Goal: Task Accomplishment & Management: Manage account settings

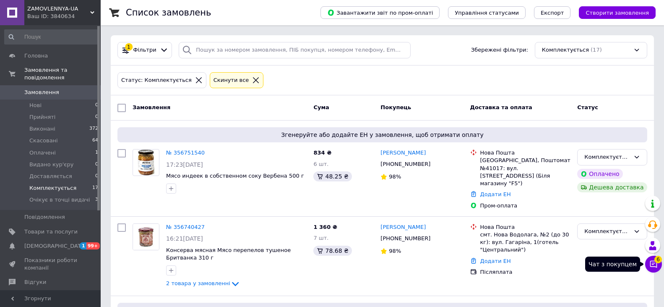
click at [652, 264] on icon at bounding box center [654, 264] width 8 height 8
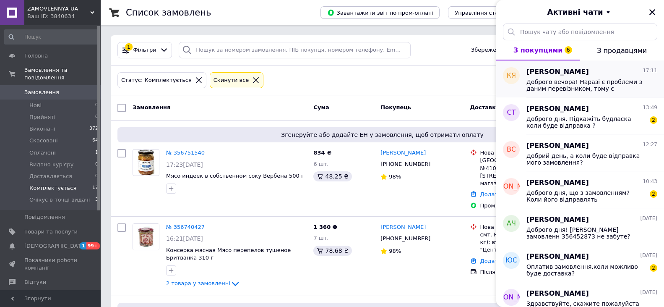
click at [589, 78] on div "Доброго вечора! Наразі є проблеми з даним перевізником, тому є затримки. Орієнт…" at bounding box center [592, 84] width 131 height 15
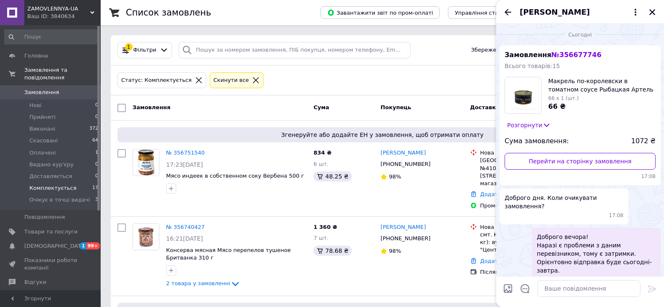
click at [532, 123] on button "Розгорнути" at bounding box center [529, 124] width 49 height 9
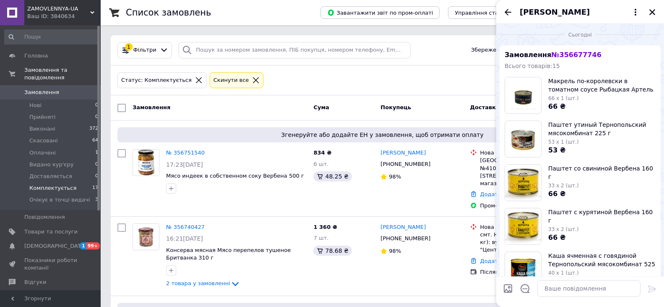
scroll to position [252, 0]
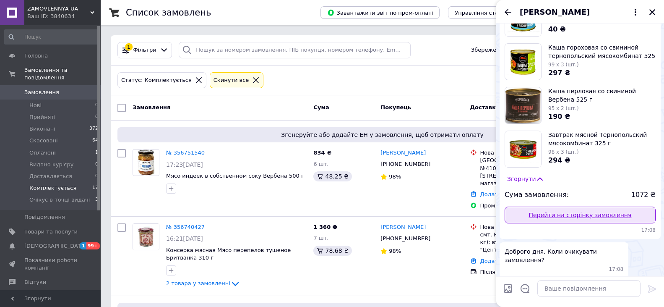
click at [558, 221] on link "Перейти на сторінку замовлення" at bounding box center [580, 214] width 151 height 17
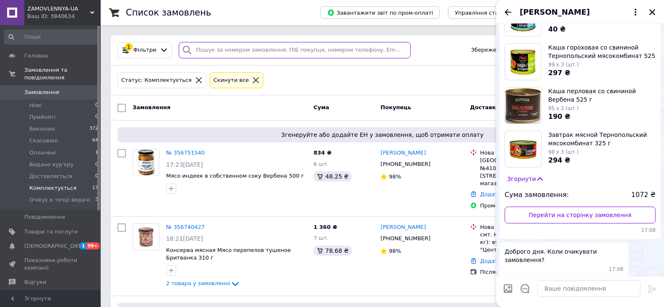
click at [200, 50] on input "search" at bounding box center [295, 50] width 232 height 16
paste input "356245879"
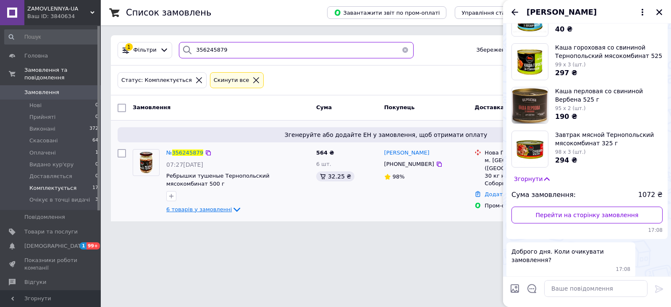
type input "356245879"
click at [232, 204] on icon at bounding box center [237, 209] width 10 height 10
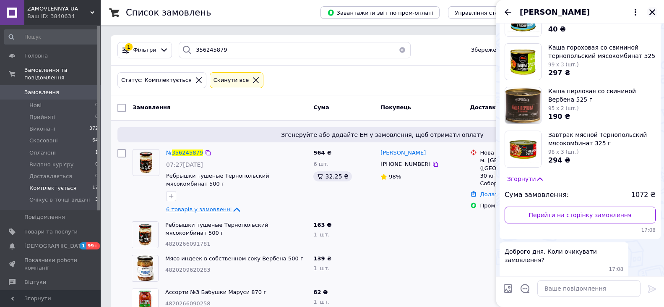
click at [656, 10] on button "Закрити" at bounding box center [653, 12] width 10 height 10
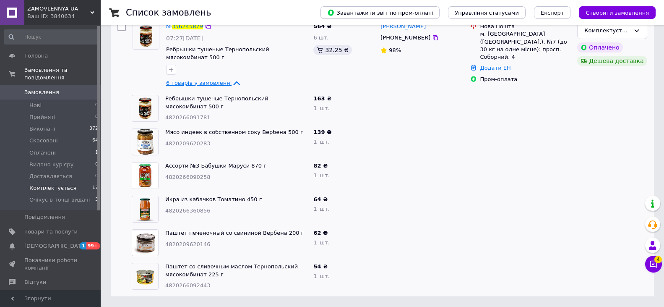
scroll to position [0, 0]
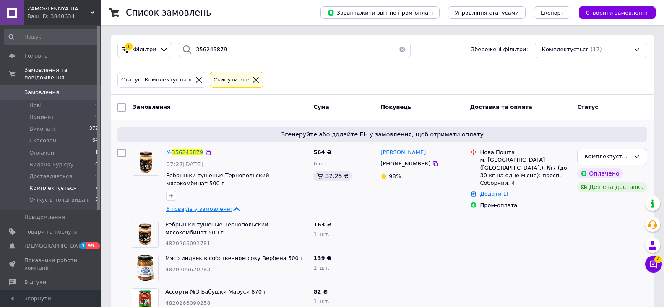
click at [178, 153] on span "356245879" at bounding box center [187, 152] width 31 height 6
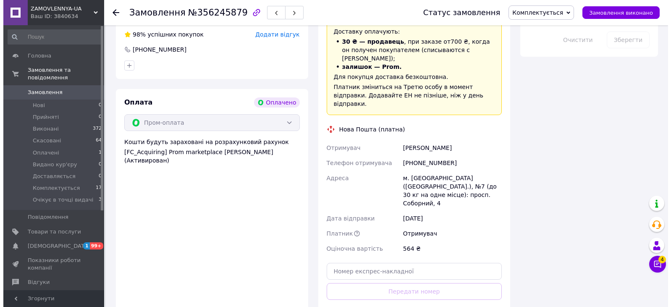
scroll to position [504, 0]
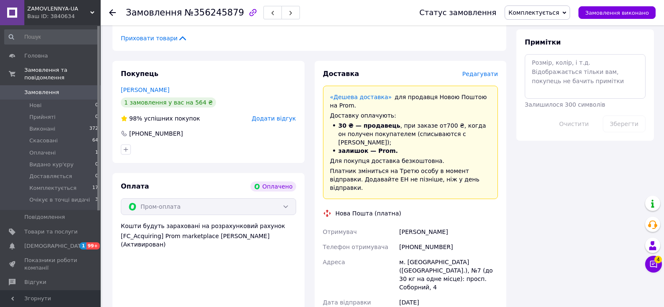
click at [486, 71] on span "Редагувати" at bounding box center [481, 74] width 36 height 7
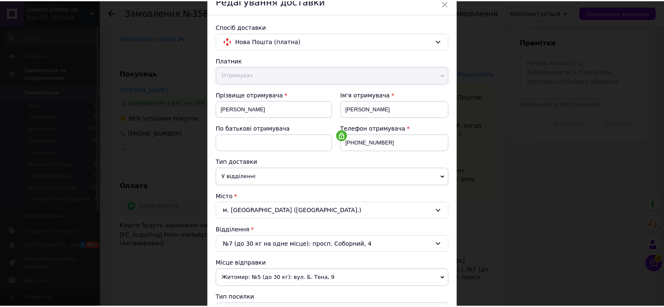
scroll to position [0, 0]
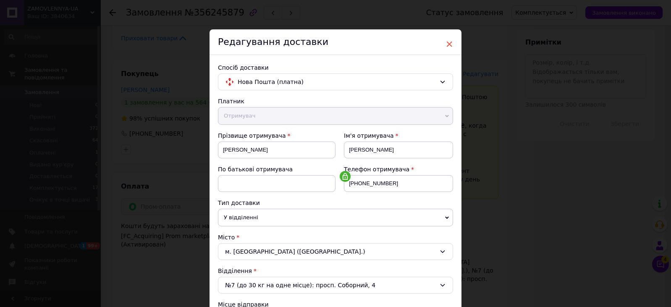
click at [447, 47] on span "×" at bounding box center [449, 44] width 8 height 14
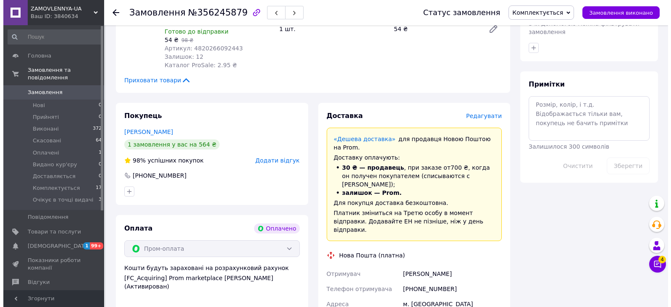
scroll to position [504, 0]
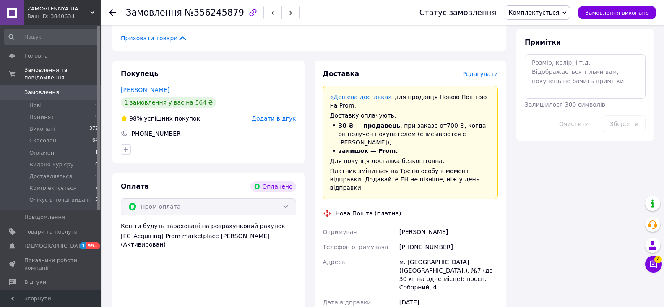
click at [480, 71] on span "Редагувати" at bounding box center [481, 74] width 36 height 7
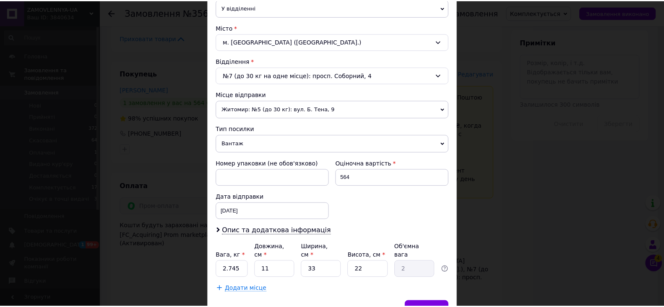
scroll to position [251, 0]
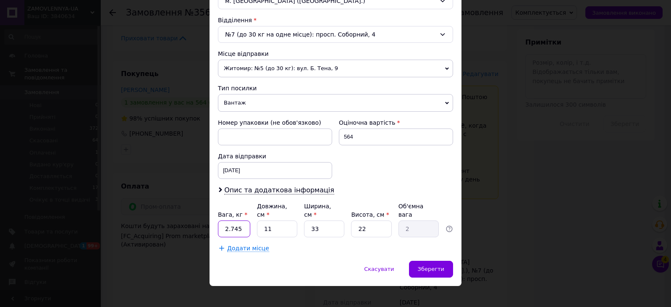
click at [243, 220] on input "2.745" at bounding box center [234, 228] width 32 height 17
type input "5"
click at [440, 261] on div "Зберегти" at bounding box center [431, 269] width 44 height 17
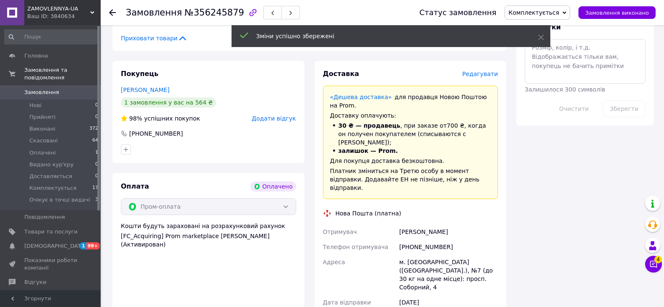
scroll to position [672, 0]
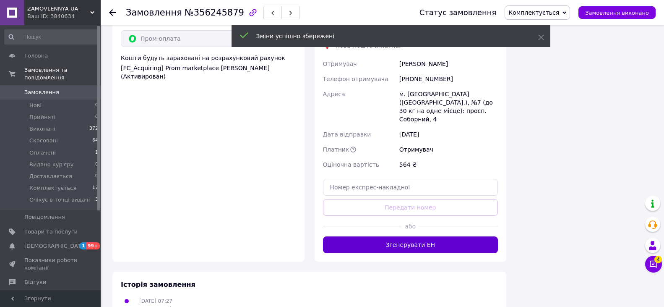
click at [422, 236] on button "Згенерувати ЕН" at bounding box center [410, 244] width 175 height 17
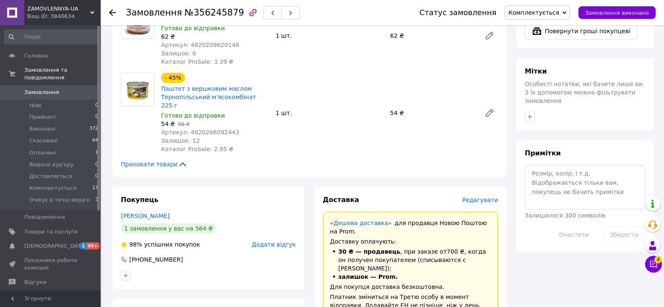
scroll to position [546, 0]
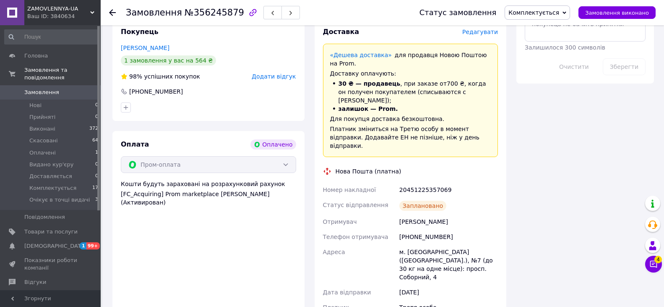
click at [555, 13] on span "Комплектується" at bounding box center [534, 12] width 51 height 7
click at [533, 91] on li "Доставляється" at bounding box center [539, 92] width 69 height 13
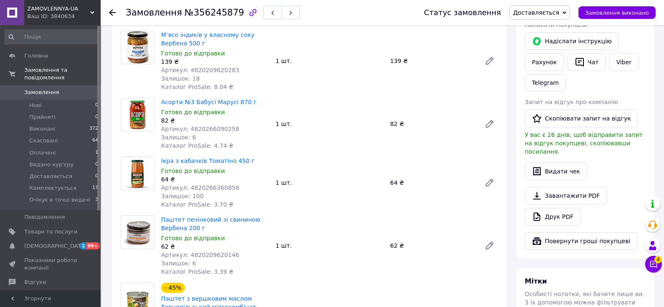
scroll to position [0, 0]
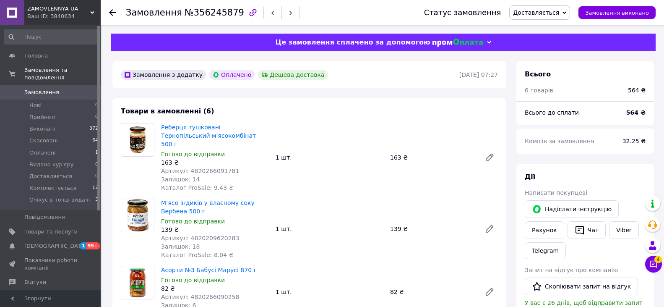
click at [113, 15] on icon at bounding box center [112, 12] width 7 height 7
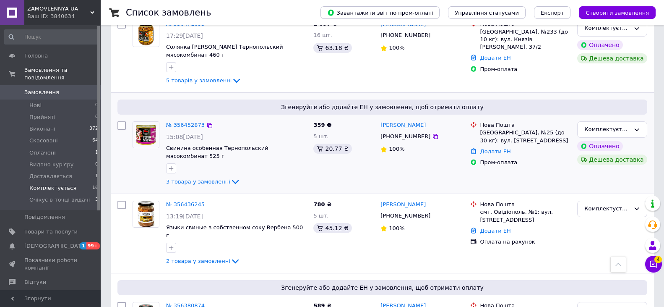
scroll to position [546, 0]
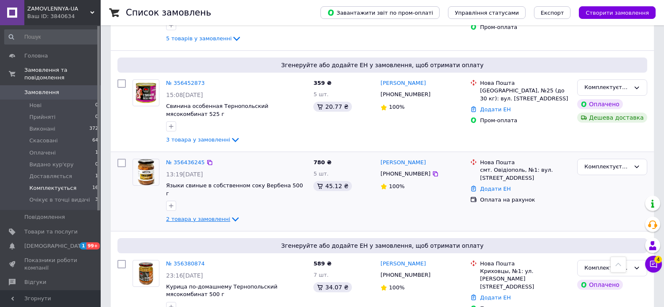
click at [232, 217] on icon at bounding box center [235, 219] width 7 height 4
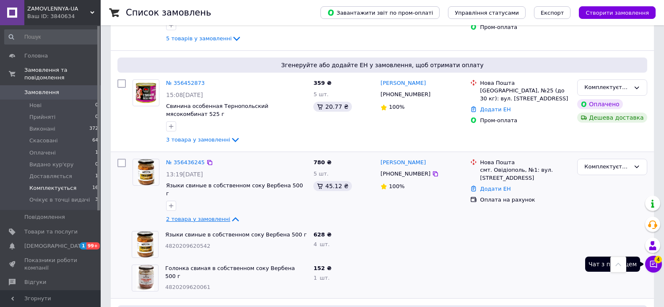
click at [651, 264] on icon at bounding box center [654, 264] width 8 height 8
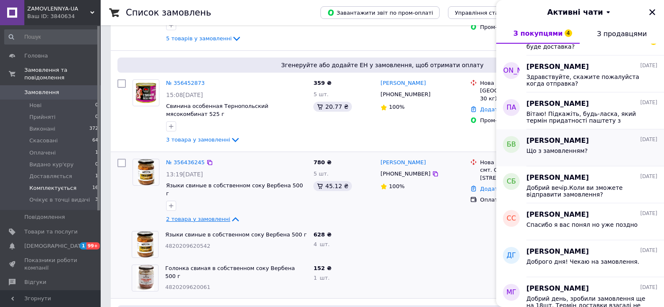
scroll to position [294, 0]
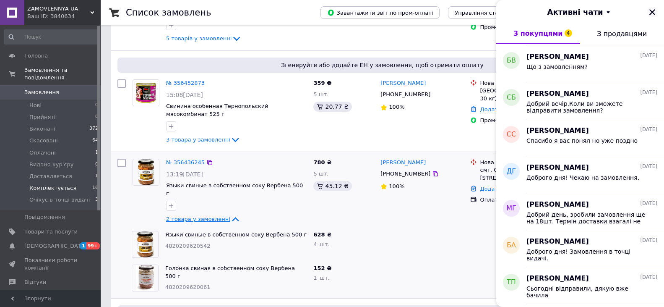
click at [651, 10] on icon "Закрити" at bounding box center [653, 12] width 6 height 6
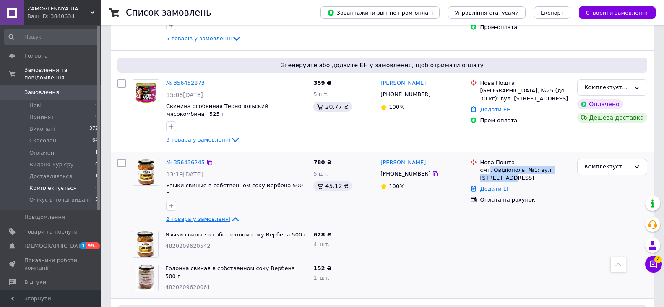
drag, startPoint x: 486, startPoint y: 145, endPoint x: 489, endPoint y: 138, distance: 8.1
click at [489, 166] on div "смт. Овідіополь, №1: вул. Одеська, 4а" at bounding box center [526, 173] width 91 height 15
click at [491, 166] on div "смт. Овідіополь, №1: вул. Одеська, 4а" at bounding box center [526, 173] width 91 height 15
click at [496, 166] on div "смт. Овідіополь, №1: вул. Одеська, 4а" at bounding box center [526, 173] width 91 height 15
drag, startPoint x: 493, startPoint y: 139, endPoint x: 503, endPoint y: 144, distance: 11.7
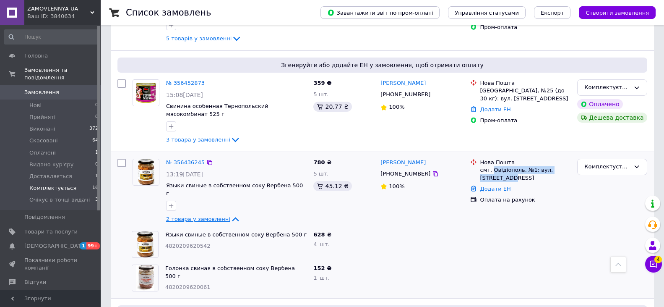
click at [503, 166] on div "смт. Овідіополь, №1: вул. Одеська, 4а" at bounding box center [526, 173] width 91 height 15
copy div "Овідіополь, №1: вул. Одеська, 4а"
click at [447, 227] on div at bounding box center [421, 244] width 89 height 34
click at [206, 159] on icon at bounding box center [209, 162] width 7 height 7
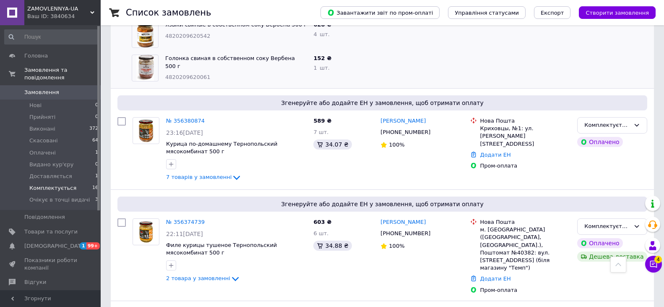
scroll to position [881, 0]
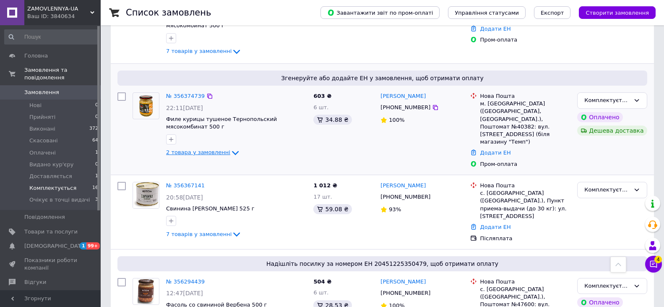
click at [230, 148] on icon at bounding box center [235, 153] width 10 height 10
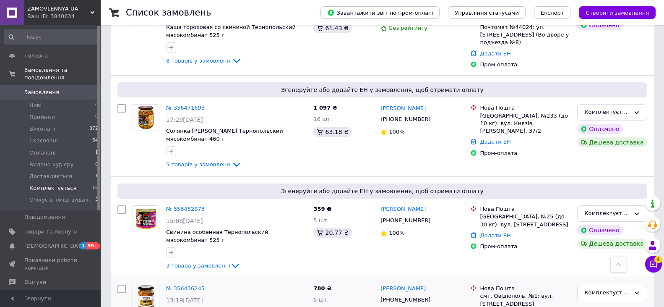
scroll to position [378, 0]
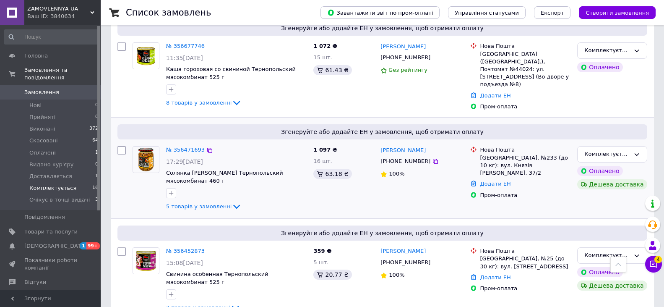
click at [232, 201] on icon at bounding box center [237, 206] width 10 height 10
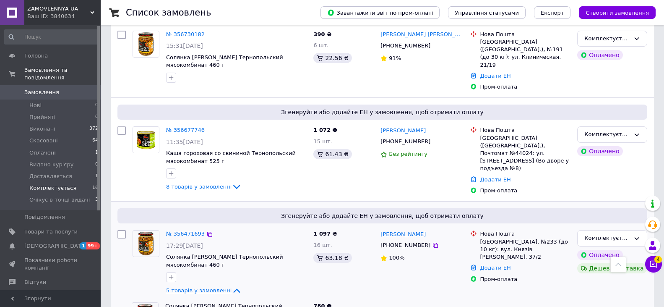
scroll to position [84, 0]
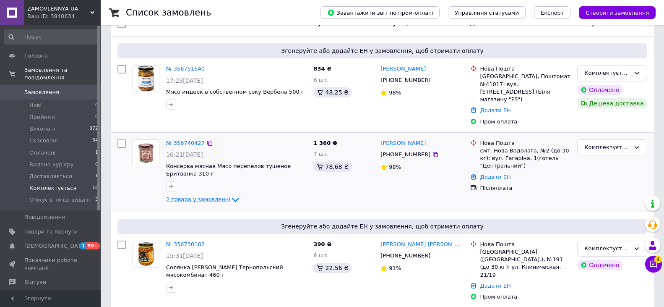
click at [230, 195] on icon at bounding box center [235, 200] width 10 height 10
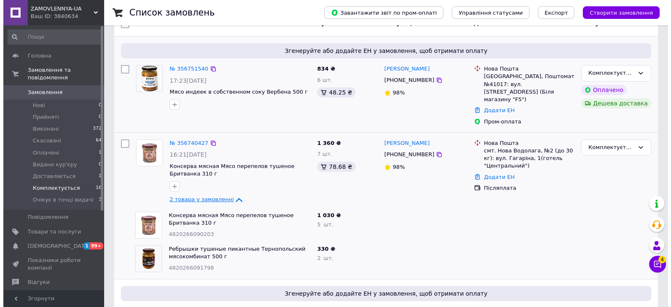
scroll to position [0, 0]
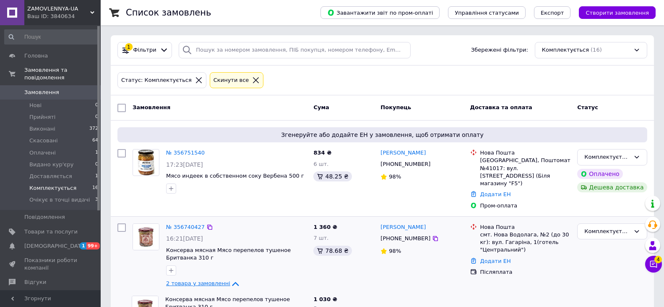
click at [245, 269] on div at bounding box center [237, 270] width 144 height 13
click at [228, 57] on input "search" at bounding box center [295, 50] width 232 height 16
paste input "356245879?"
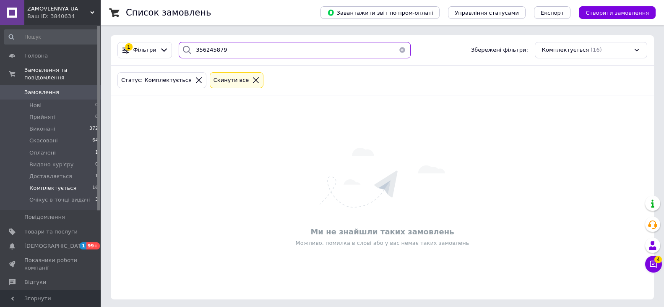
type input "356245879"
click at [196, 81] on icon at bounding box center [199, 80] width 6 height 6
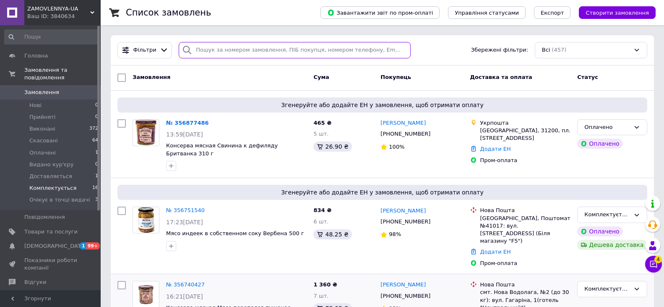
click at [204, 50] on input "search" at bounding box center [295, 50] width 232 height 16
paste input "356245879"
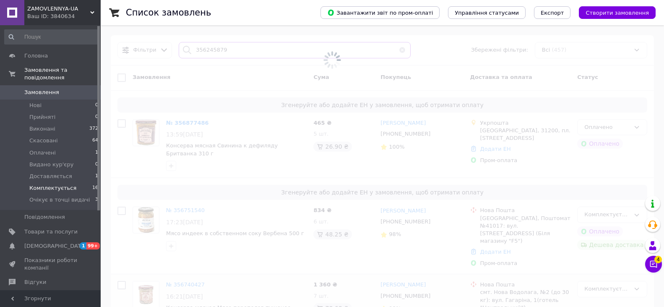
type input "356245879"
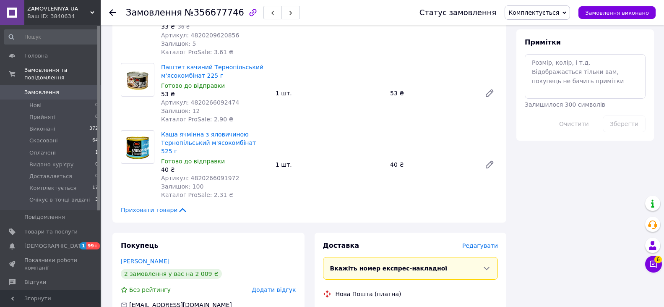
scroll to position [672, 0]
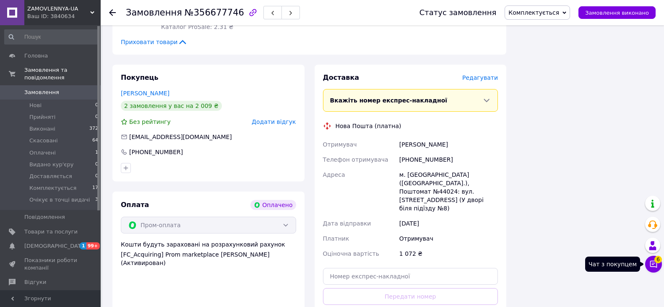
click at [653, 261] on icon at bounding box center [654, 264] width 8 height 8
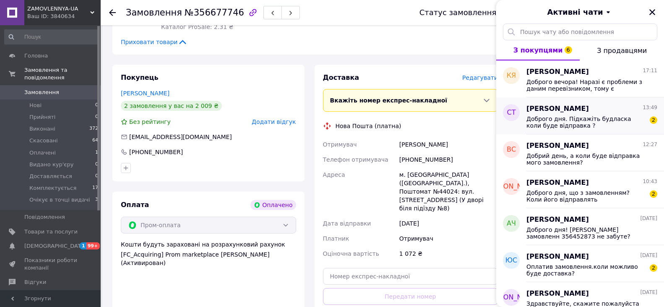
click at [597, 128] on span "Доброго дня. Підкажіть будласка коли буде відправка ?" at bounding box center [586, 121] width 119 height 13
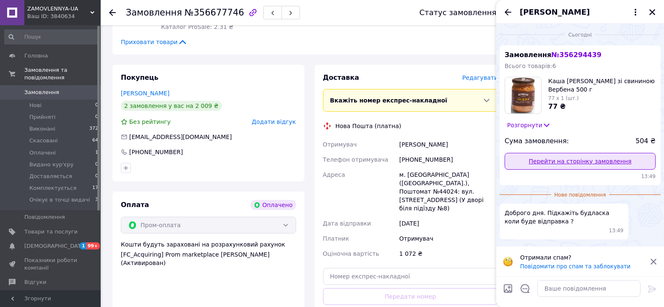
scroll to position [797, 0]
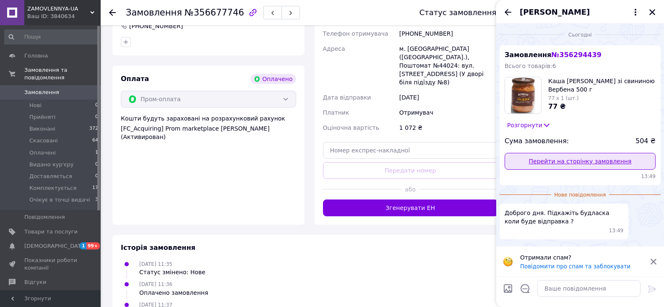
click at [591, 162] on link "Перейти на сторінку замовлення" at bounding box center [580, 161] width 151 height 17
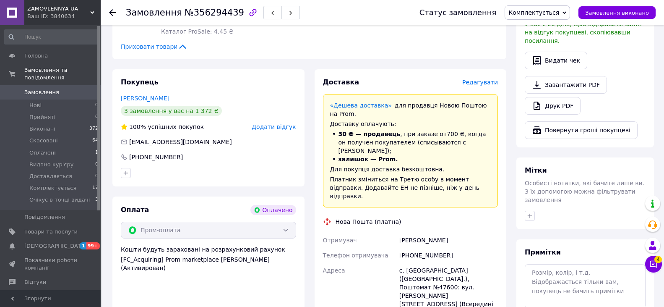
scroll to position [336, 0]
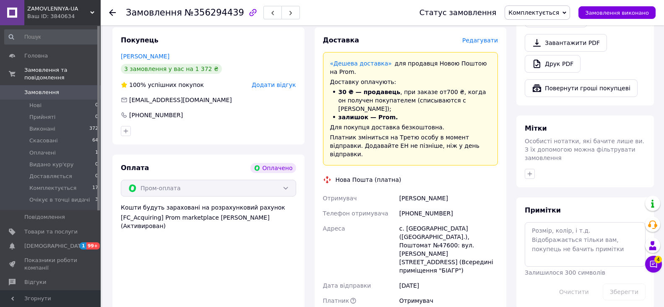
click at [421, 221] on div "с. [GEOGRAPHIC_DATA] ([GEOGRAPHIC_DATA].), Поштомат №47600: вул. [PERSON_NAME][…" at bounding box center [449, 249] width 102 height 57
copy div "[GEOGRAPHIC_DATA]"
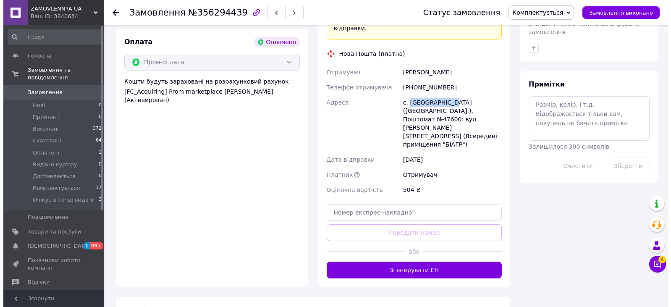
scroll to position [294, 0]
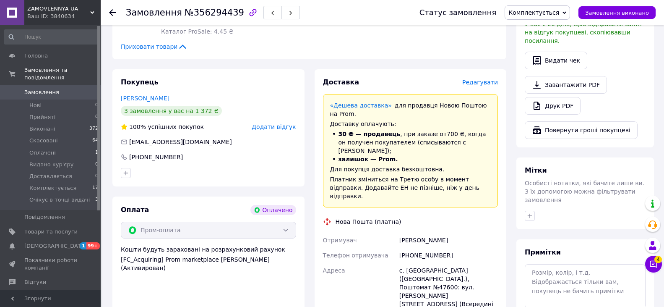
click at [488, 79] on span "Редагувати" at bounding box center [481, 82] width 36 height 7
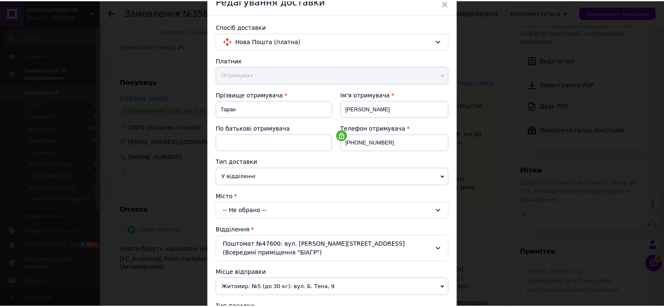
scroll to position [0, 0]
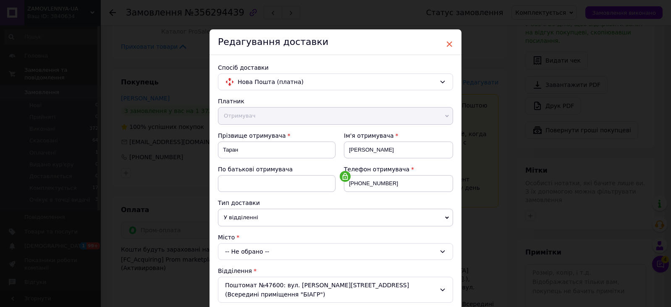
click at [449, 47] on span "×" at bounding box center [449, 44] width 8 height 14
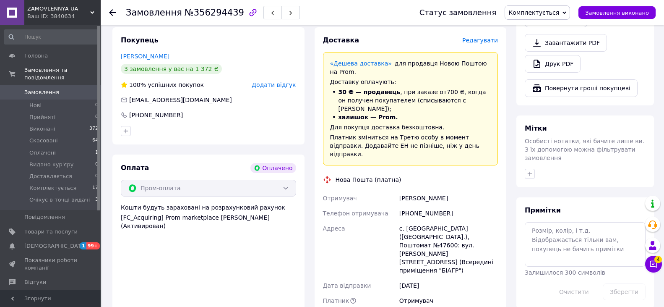
scroll to position [462, 0]
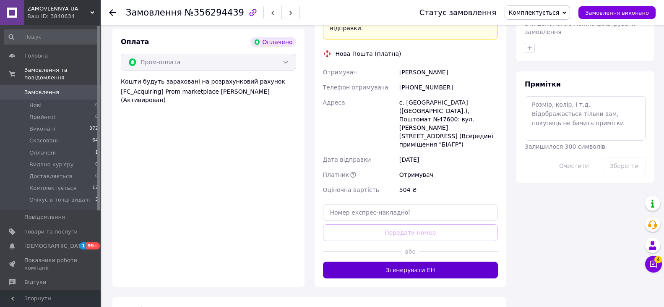
click at [428, 261] on button "Згенерувати ЕН" at bounding box center [410, 269] width 175 height 17
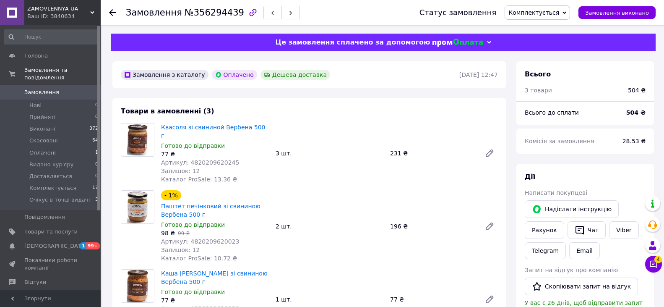
scroll to position [42, 0]
